Goal: Information Seeking & Learning: Learn about a topic

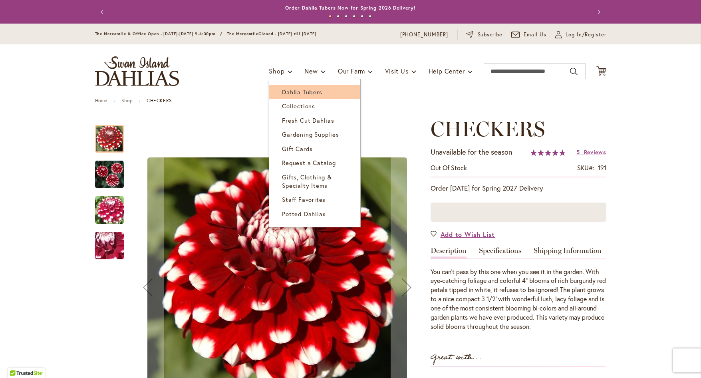
click at [283, 93] on span "Dahlia Tubers" at bounding box center [302, 92] width 40 height 8
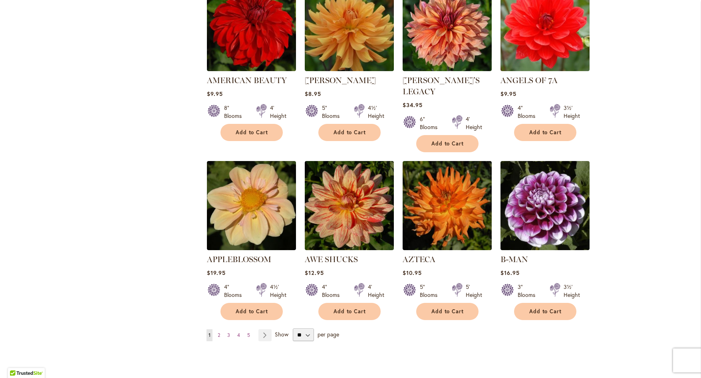
scroll to position [557, 0]
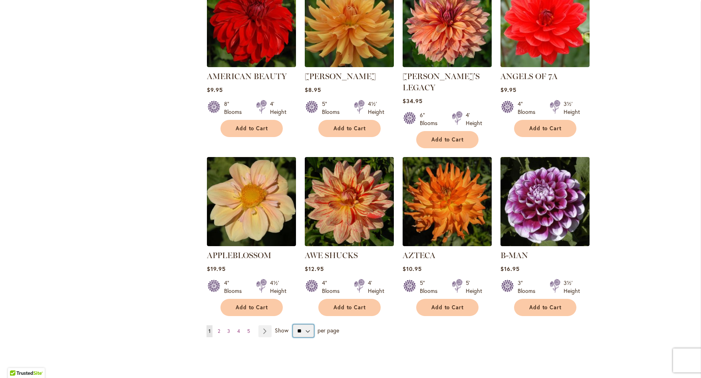
click at [303, 325] on select "** ** ** **" at bounding box center [303, 331] width 21 height 13
select select "**"
click at [293, 325] on select "** ** ** **" at bounding box center [303, 331] width 21 height 13
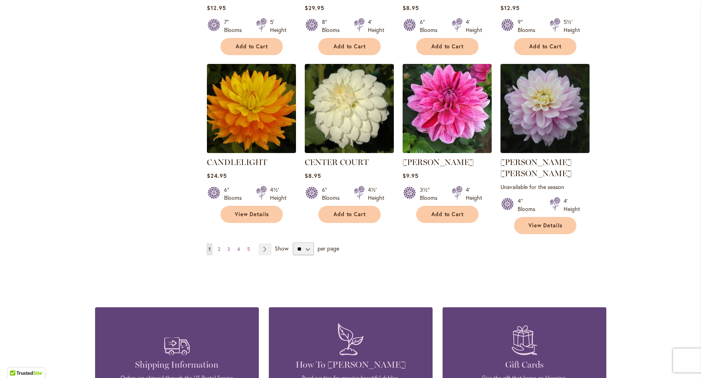
scroll to position [2690, 0]
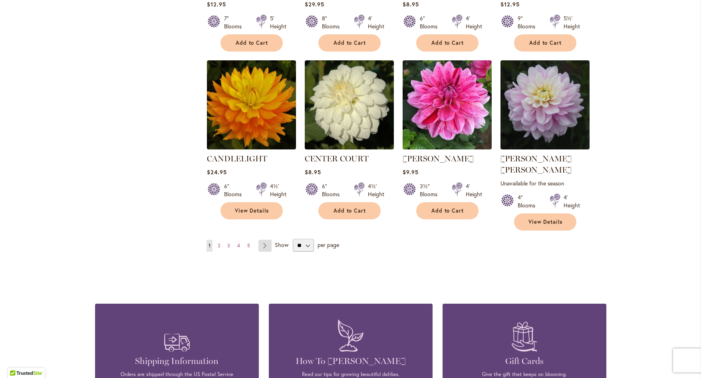
click at [262, 240] on link "Page Next" at bounding box center [265, 246] width 13 height 12
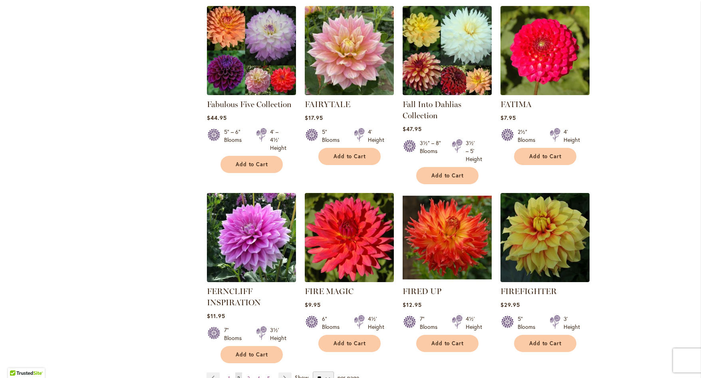
scroll to position [2648, 0]
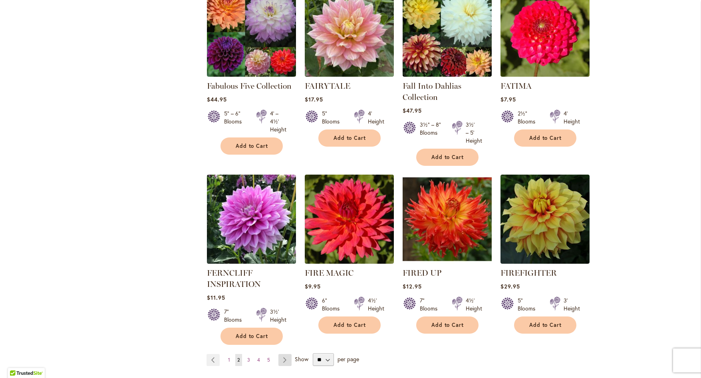
click at [281, 354] on link "Page Next" at bounding box center [285, 360] width 13 height 12
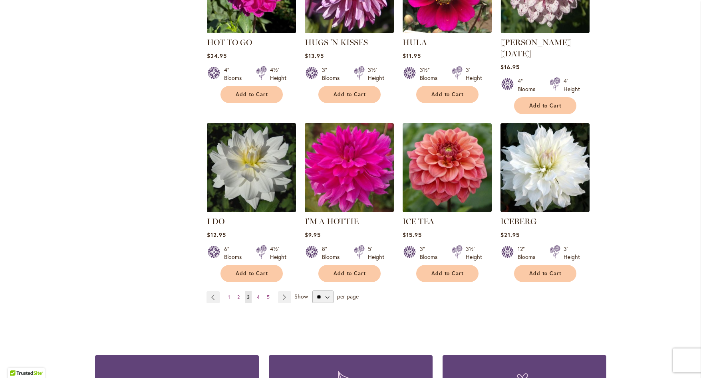
scroll to position [2722, 0]
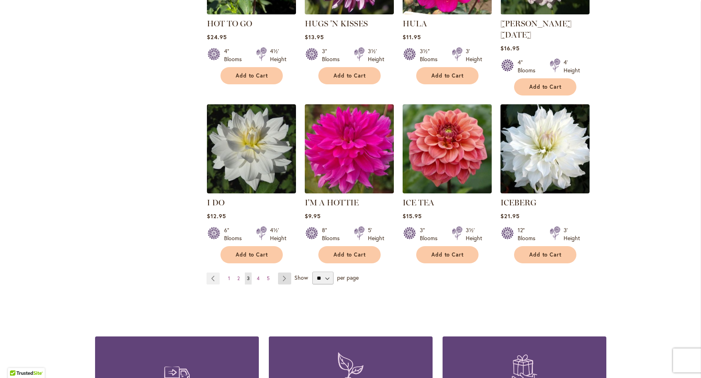
click at [279, 273] on link "Page Next" at bounding box center [284, 279] width 13 height 12
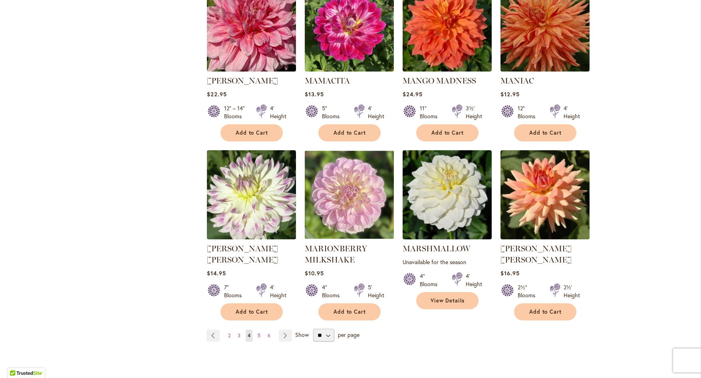
scroll to position [2646, 0]
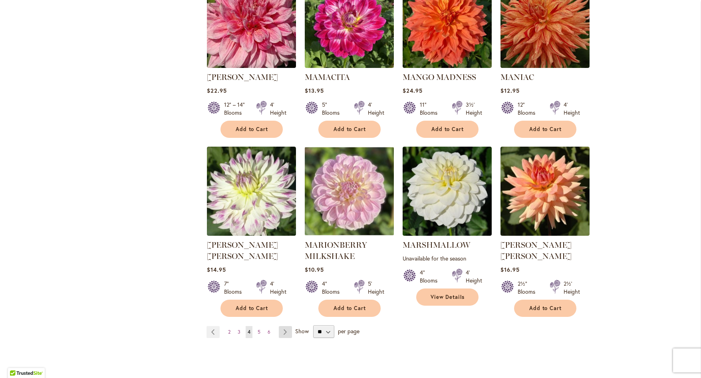
click at [282, 326] on link "Page Next" at bounding box center [285, 332] width 13 height 12
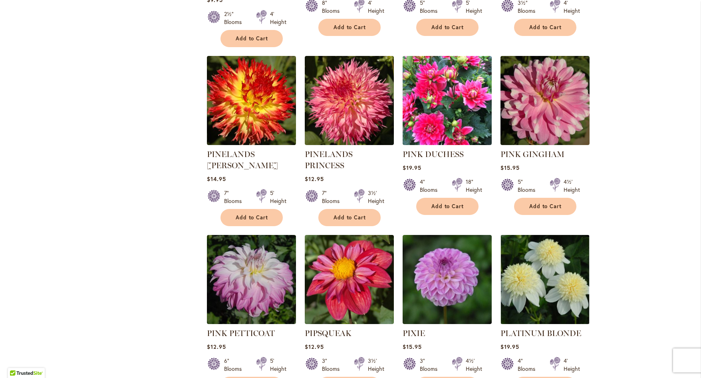
scroll to position [2605, 0]
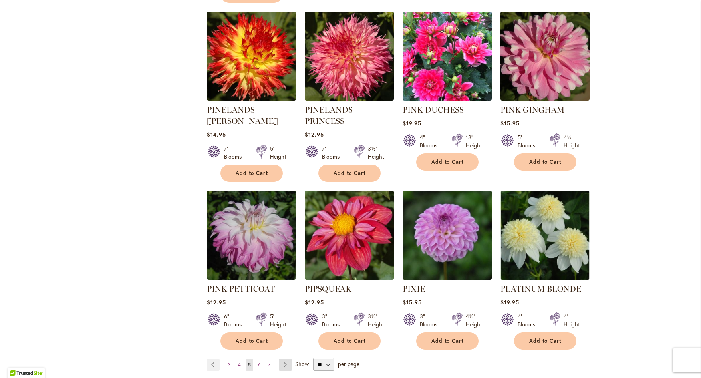
click at [283, 359] on link "Page Next" at bounding box center [285, 365] width 13 height 12
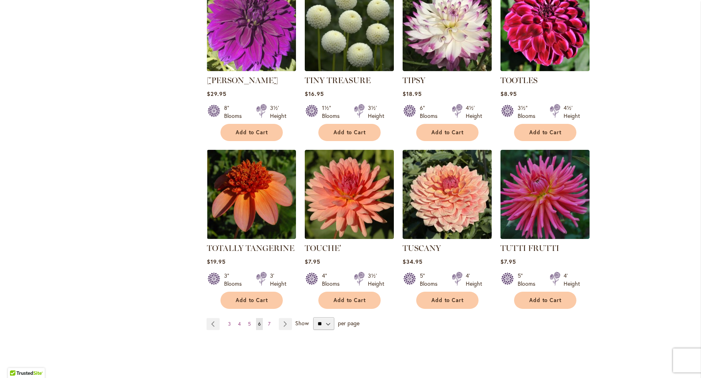
scroll to position [2642, 0]
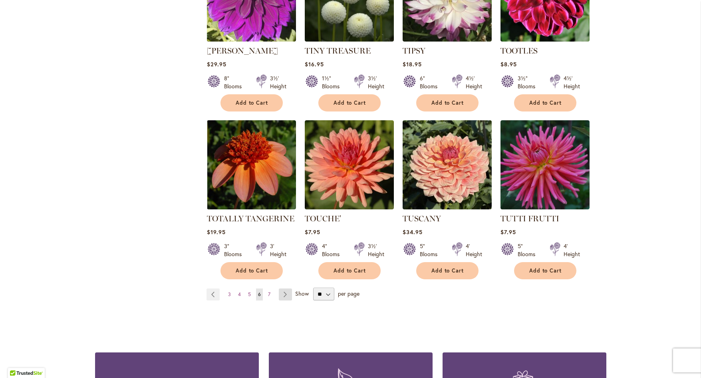
click at [281, 289] on link "Page Next" at bounding box center [285, 295] width 13 height 12
